Goal: Information Seeking & Learning: Learn about a topic

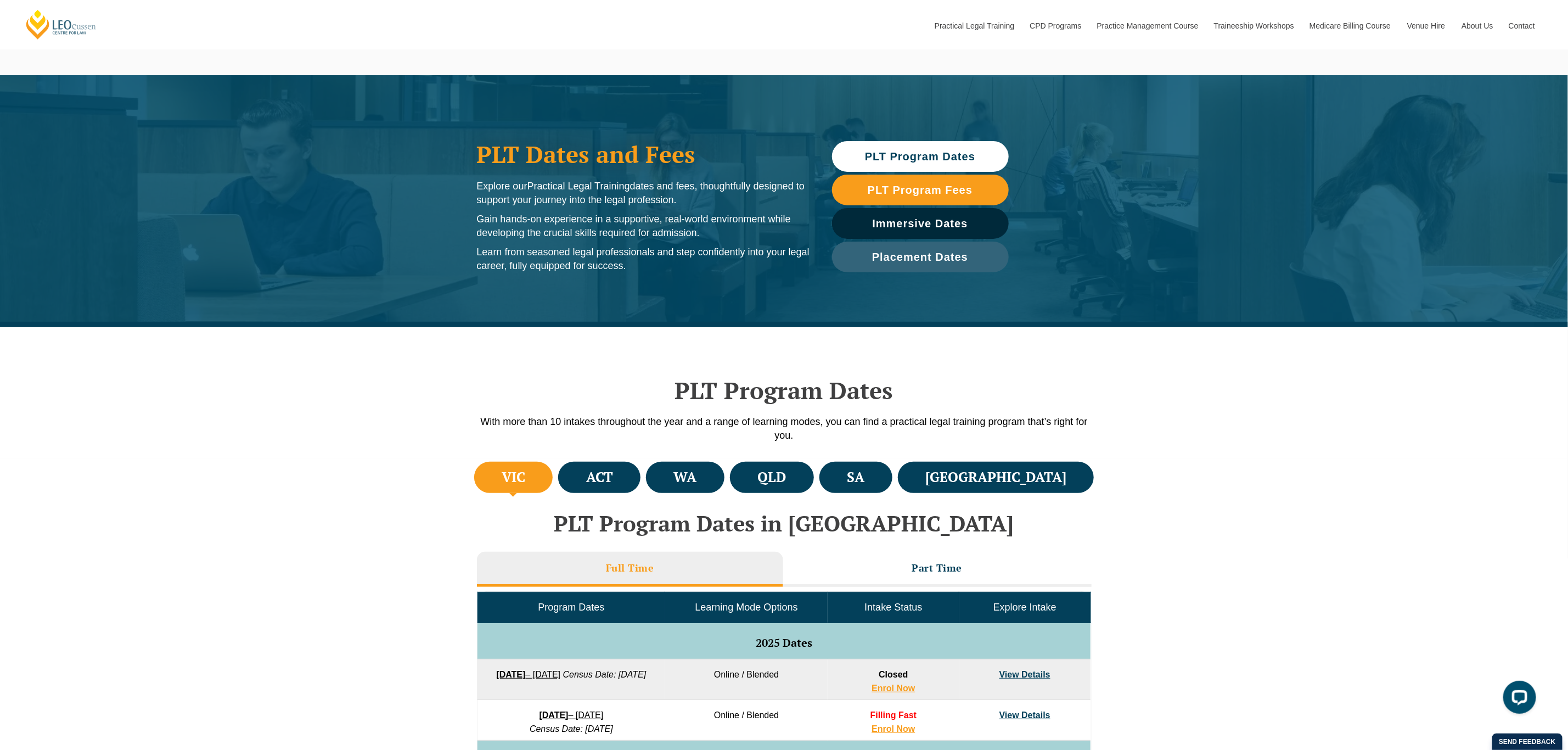
scroll to position [274, 0]
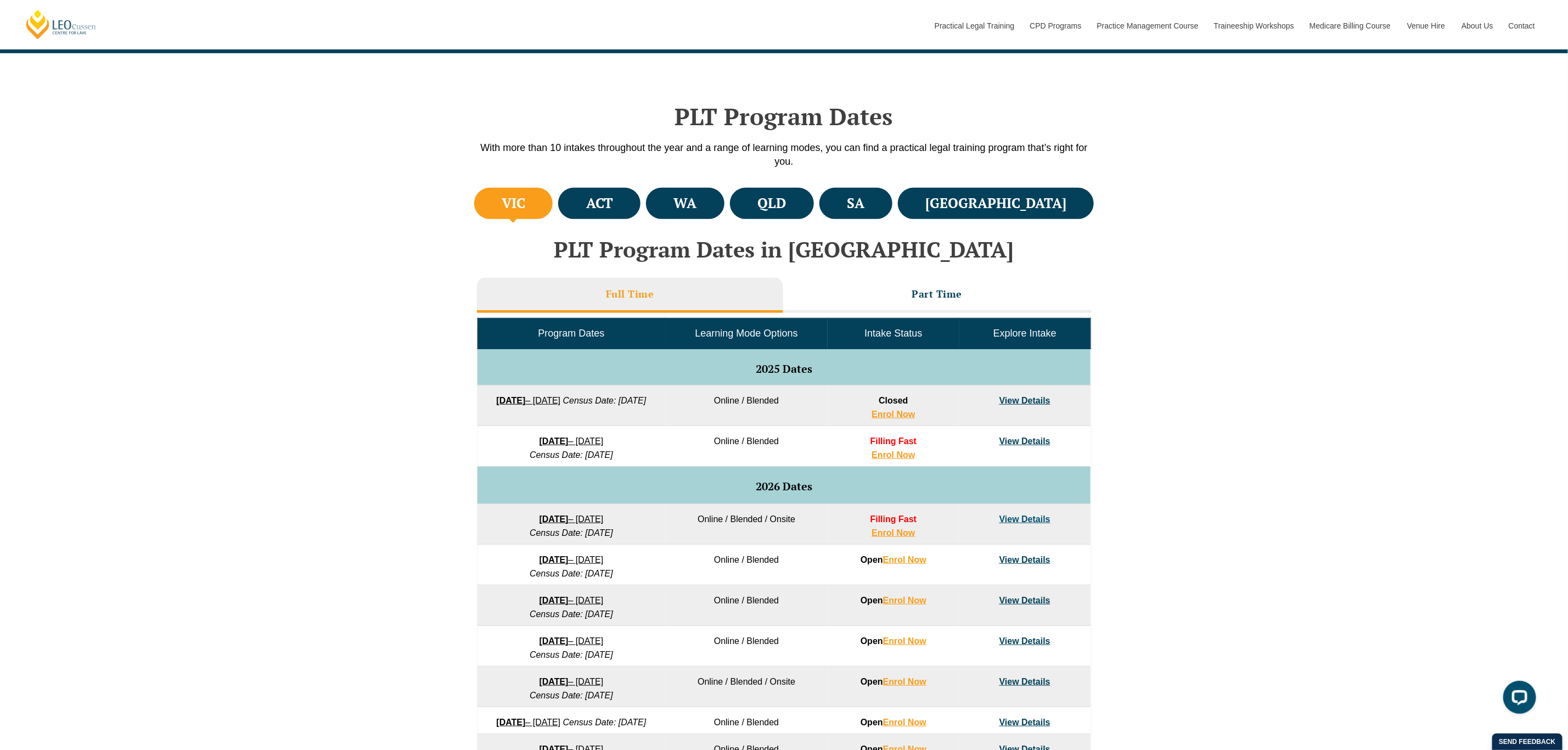
click at [547, 517] on strong "[DATE]" at bounding box center [554, 519] width 29 height 9
